Goal: Information Seeking & Learning: Find specific fact

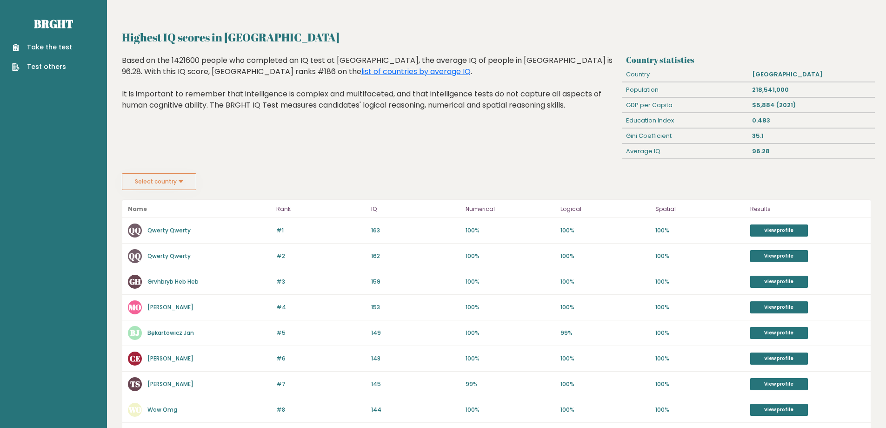
click at [182, 184] on button "Select country" at bounding box center [159, 181] width 74 height 17
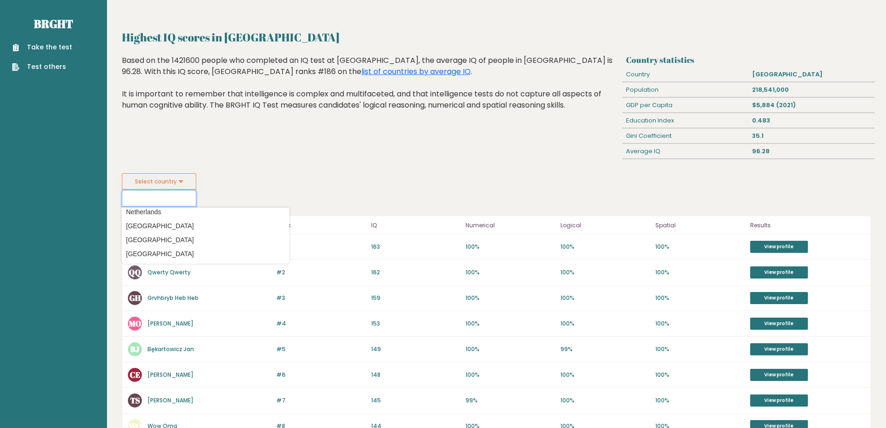
scroll to position [2187, 0]
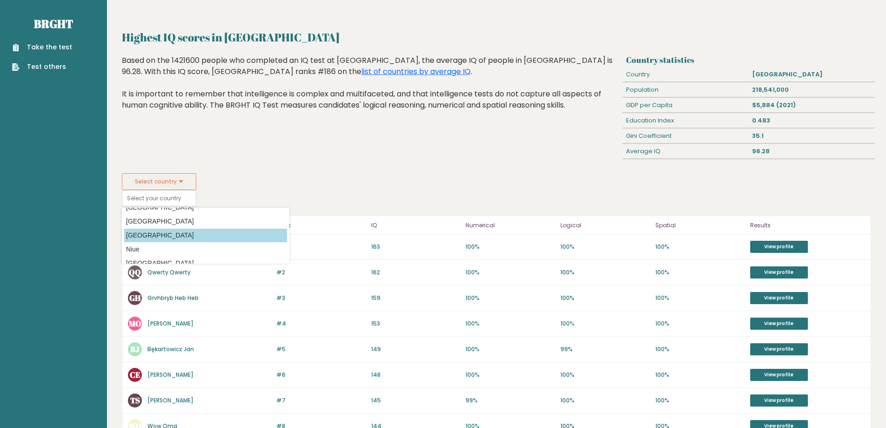
click at [196, 232] on option "Nigeria" at bounding box center [205, 234] width 163 height 13
type input "Nigeria"
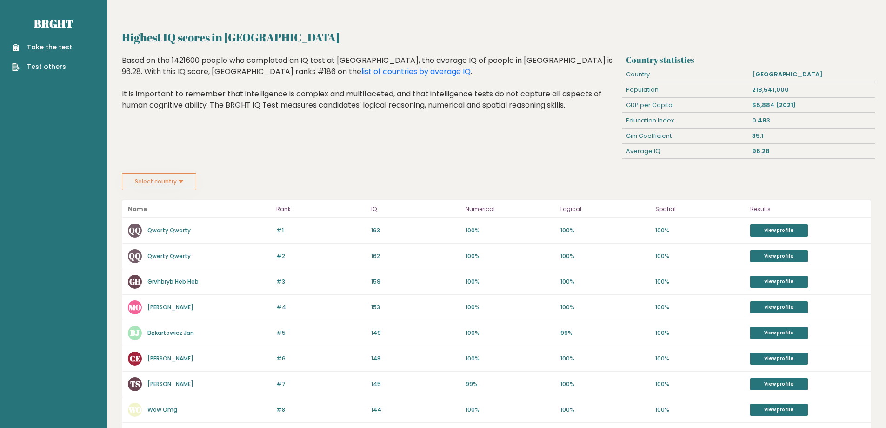
click at [192, 179] on button "Select country" at bounding box center [159, 181] width 74 height 17
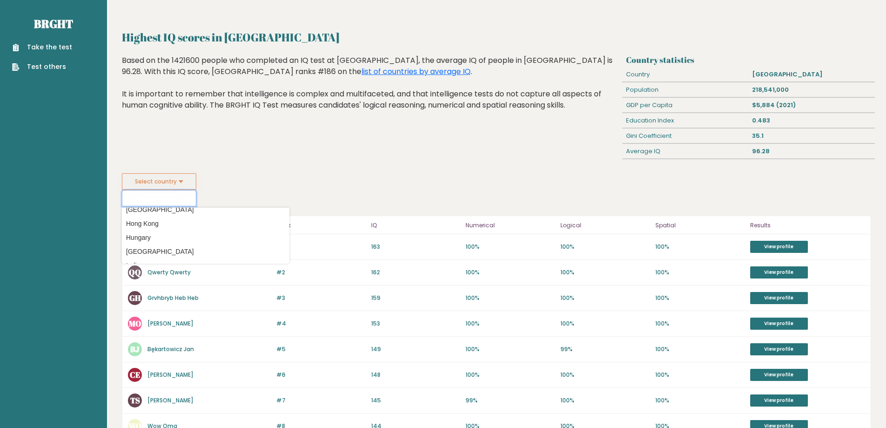
scroll to position [1396, 0]
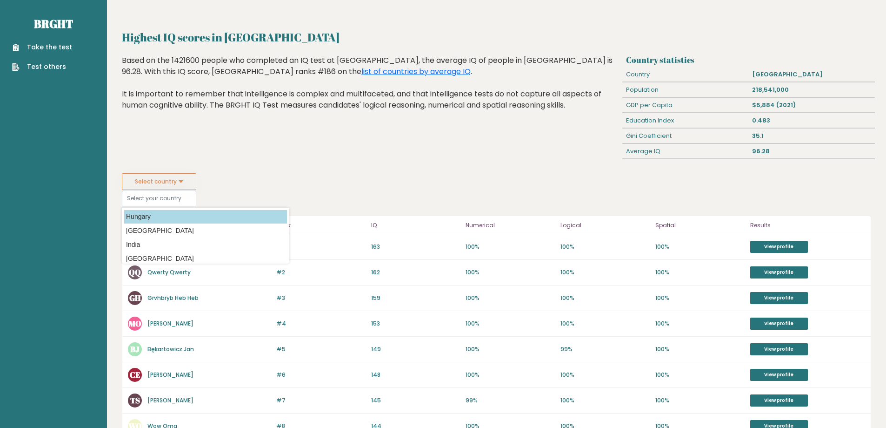
click at [186, 213] on option "Hungary" at bounding box center [205, 216] width 163 height 13
type input "Hungary"
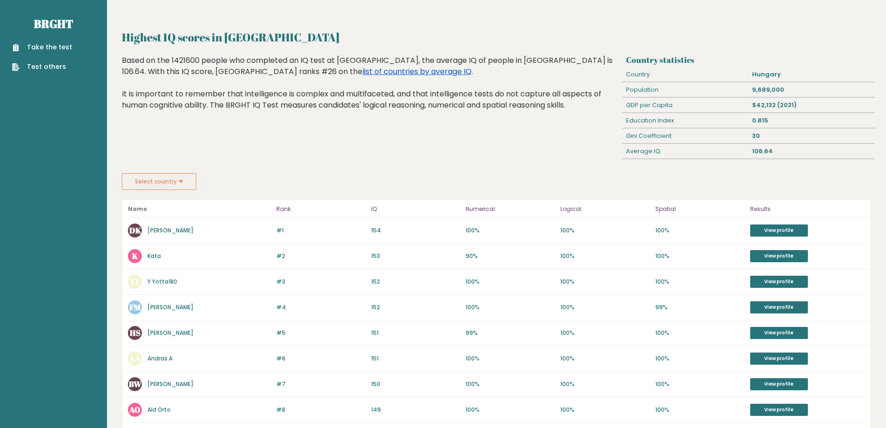
click at [362, 73] on link "list of countries by average IQ" at bounding box center [416, 71] width 109 height 11
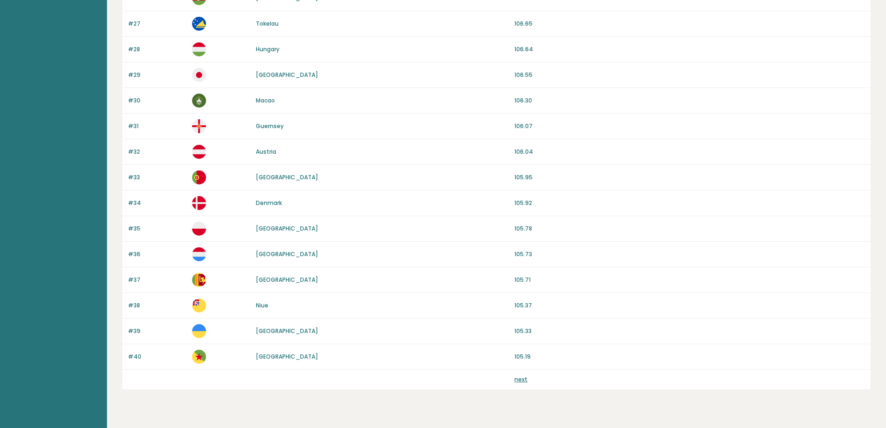
scroll to position [781, 0]
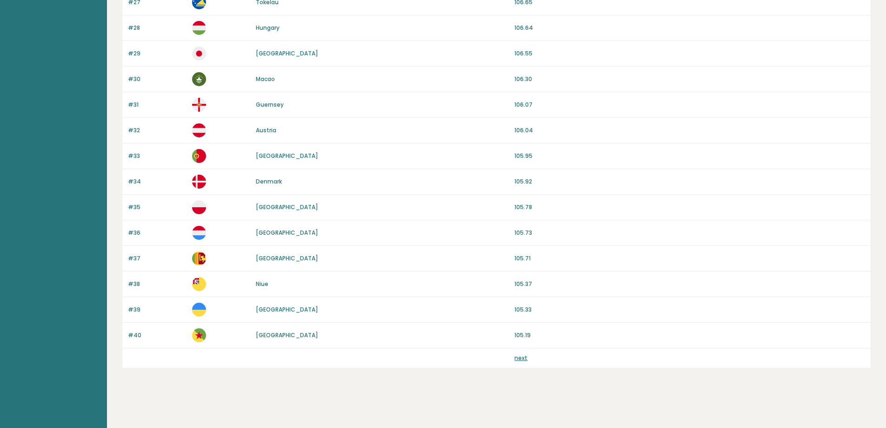
click at [519, 359] on link "next" at bounding box center [521, 358] width 13 height 8
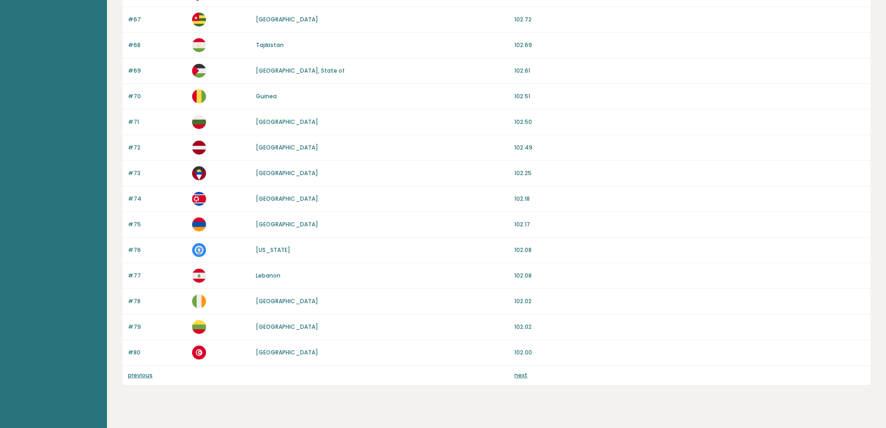
scroll to position [781, 0]
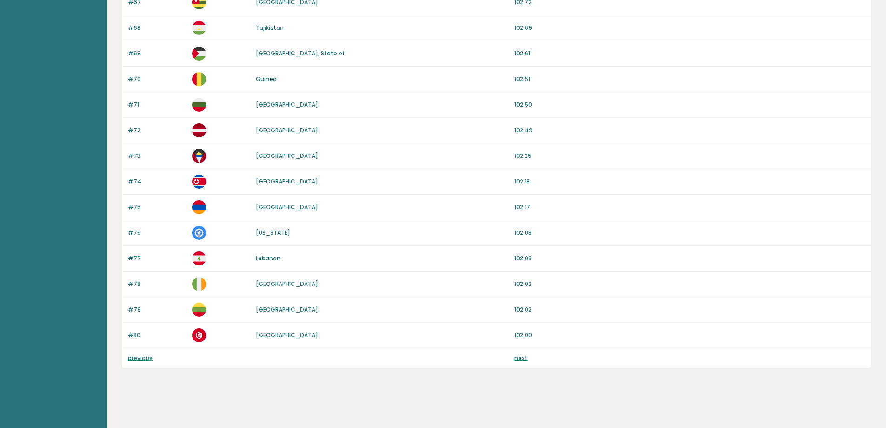
click at [516, 357] on link "next" at bounding box center [521, 358] width 13 height 8
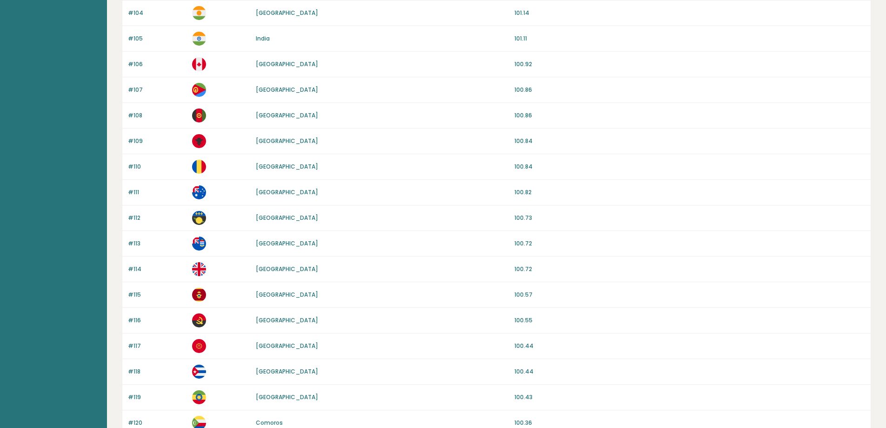
scroll to position [744, 0]
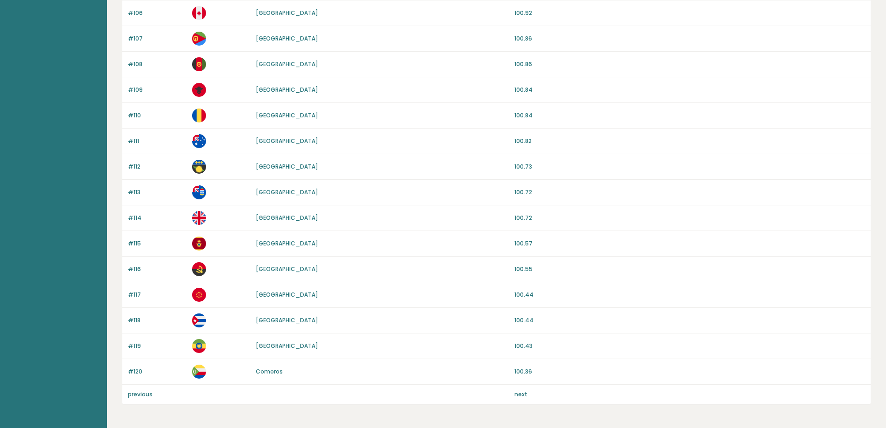
click at [520, 393] on link "next" at bounding box center [521, 394] width 13 height 8
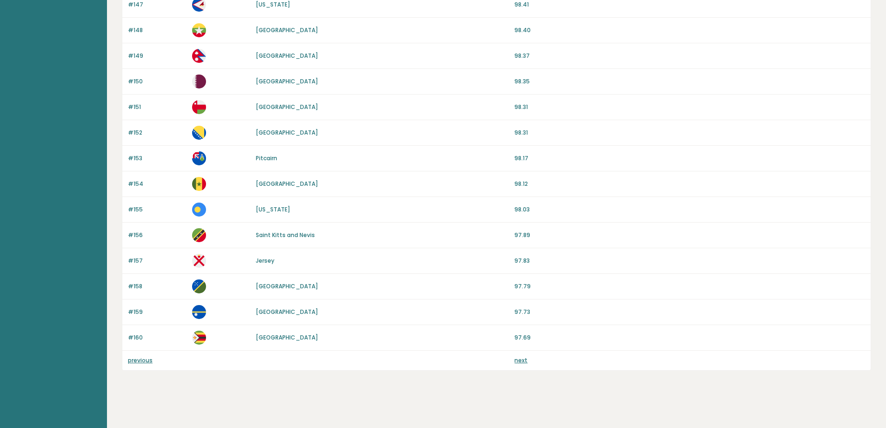
scroll to position [781, 0]
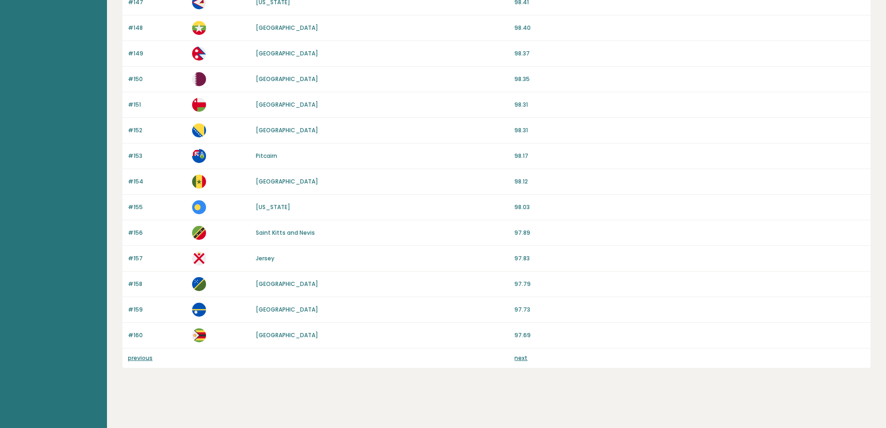
click at [521, 356] on link "next" at bounding box center [521, 358] width 13 height 8
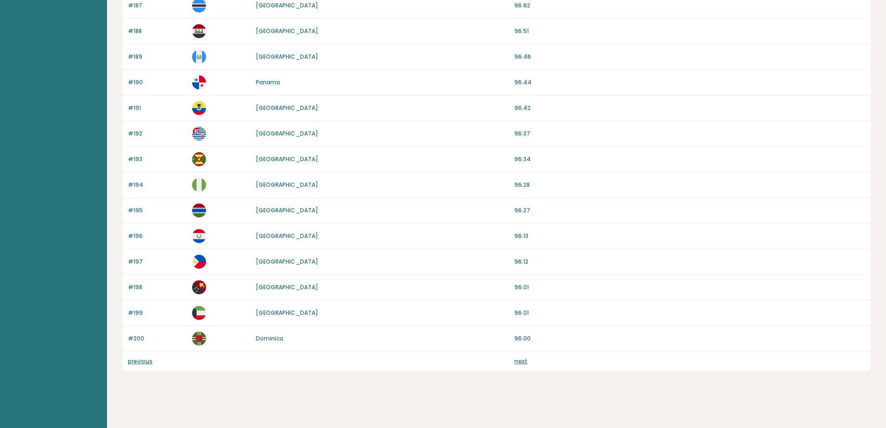
scroll to position [781, 0]
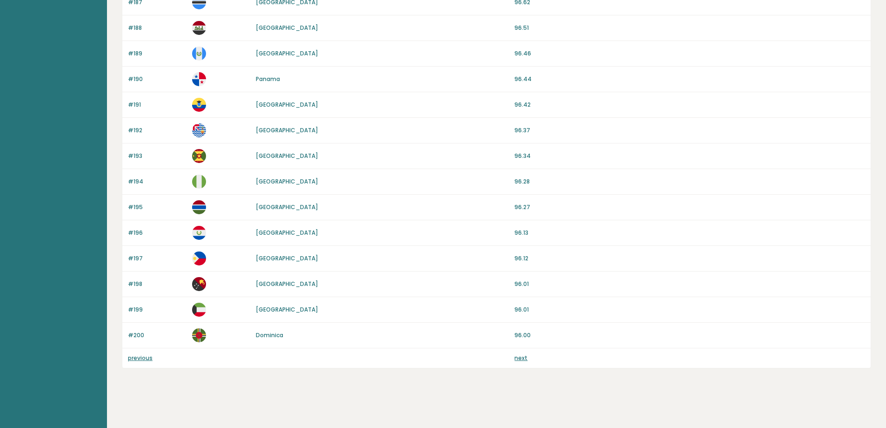
click at [521, 360] on link "next" at bounding box center [521, 358] width 13 height 8
